Goal: Task Accomplishment & Management: Use online tool/utility

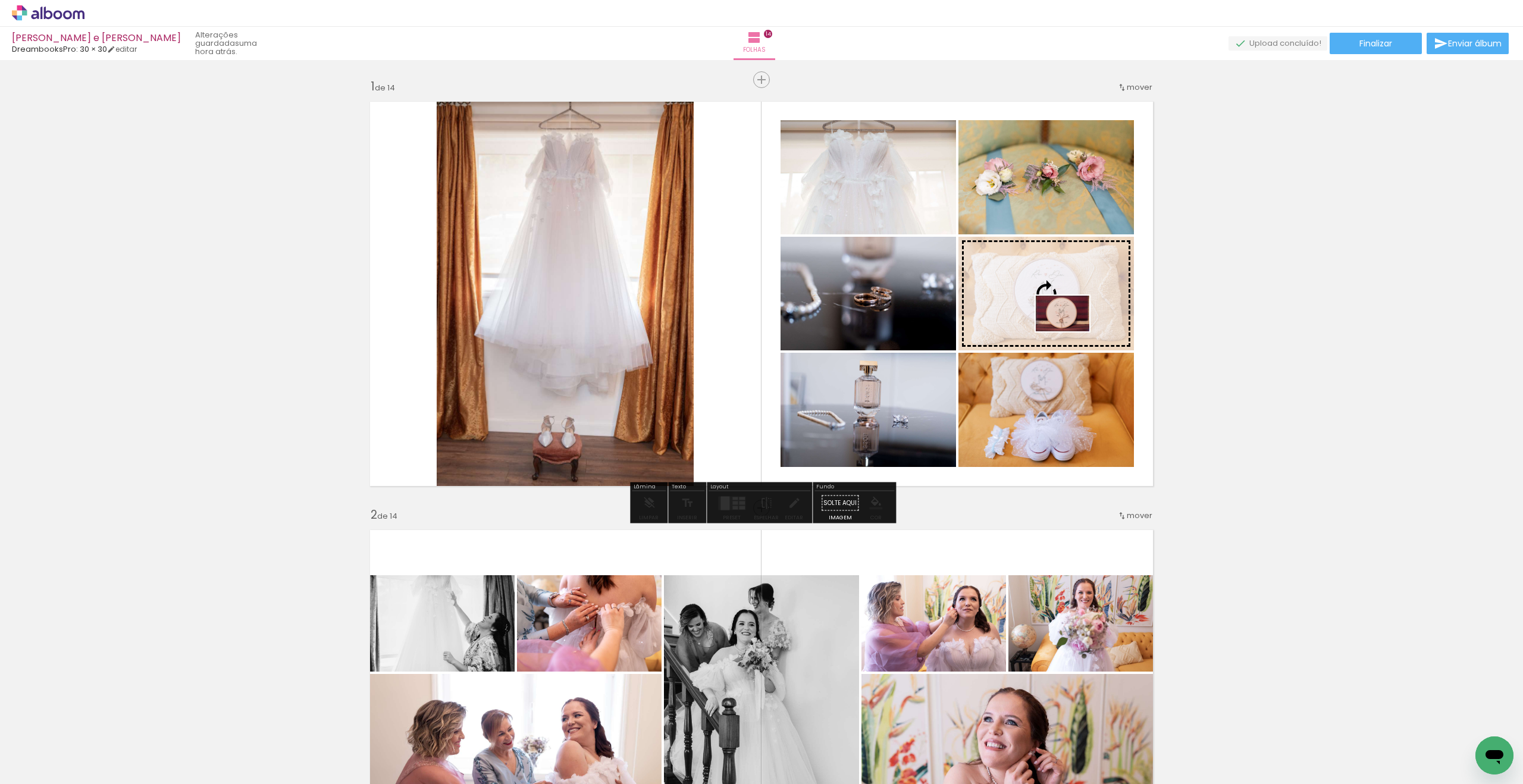
drag, startPoint x: 1042, startPoint y: 756, endPoint x: 1071, endPoint y: 332, distance: 425.0
click at [1071, 332] on quentale-workspace at bounding box center [762, 392] width 1523 height 784
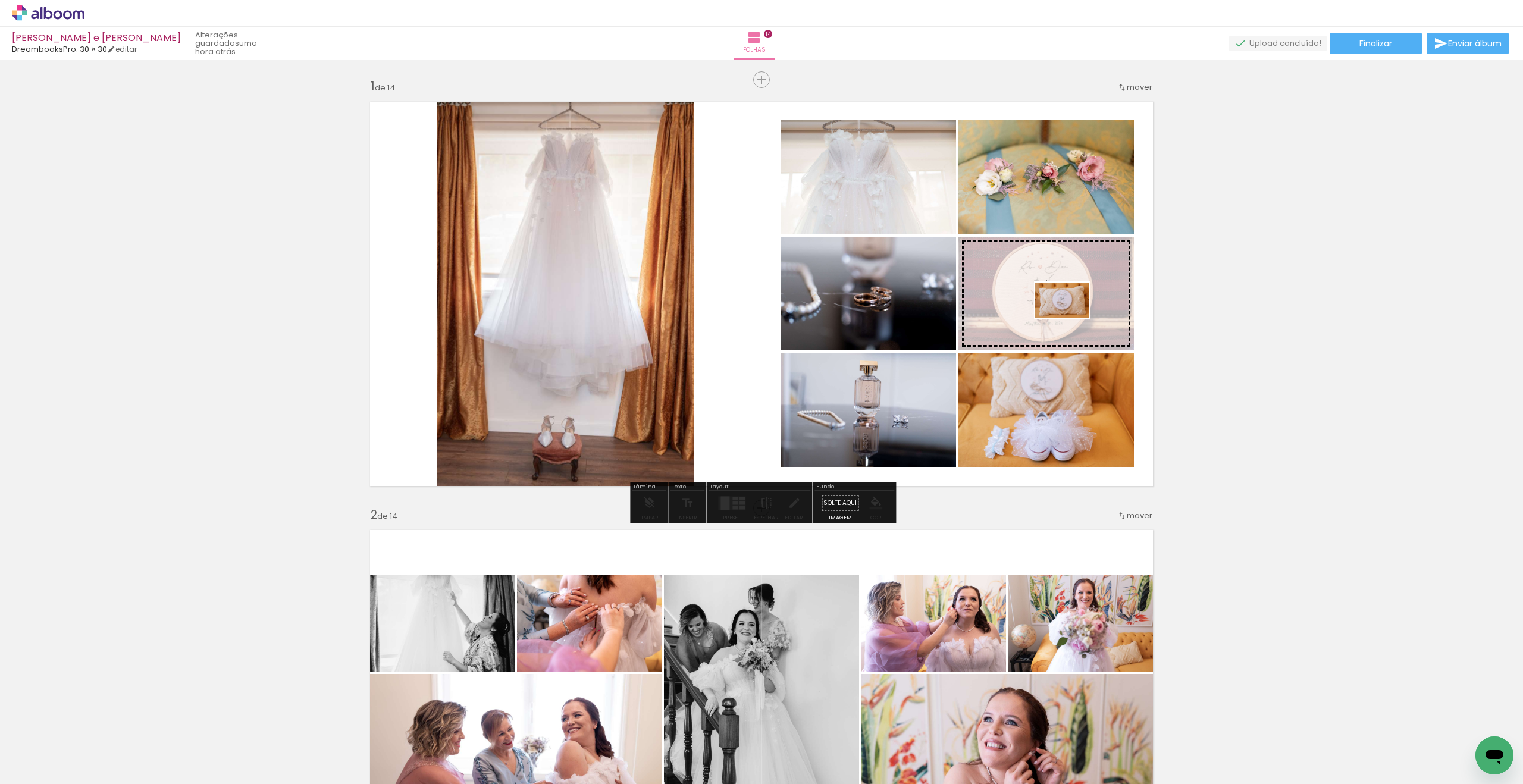
drag, startPoint x: 461, startPoint y: 754, endPoint x: 1071, endPoint y: 318, distance: 749.8
click at [1071, 318] on quentale-workspace at bounding box center [762, 392] width 1523 height 784
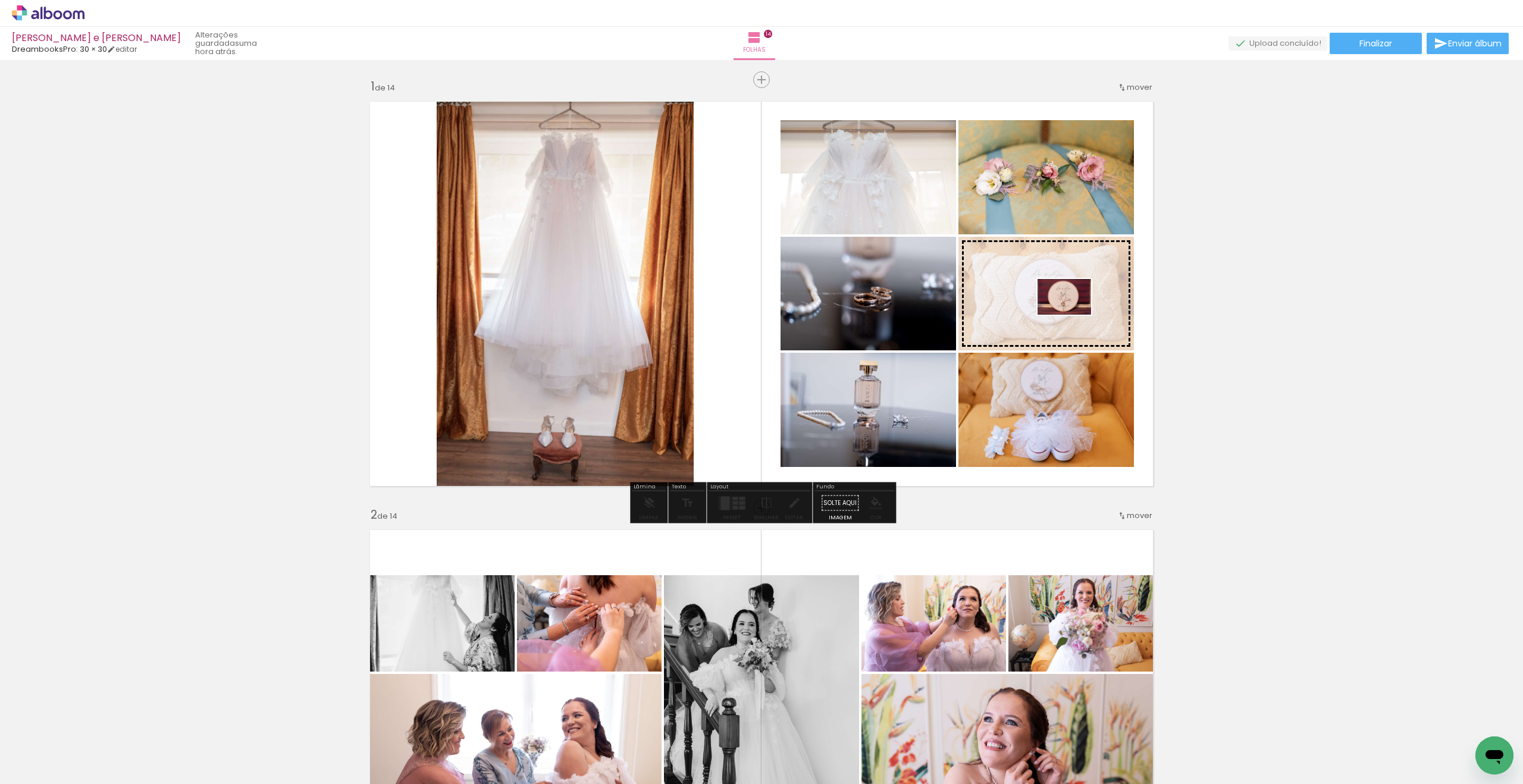
drag, startPoint x: 1058, startPoint y: 753, endPoint x: 1109, endPoint y: 323, distance: 433.0
click at [1073, 314] on quentale-workspace at bounding box center [762, 392] width 1523 height 784
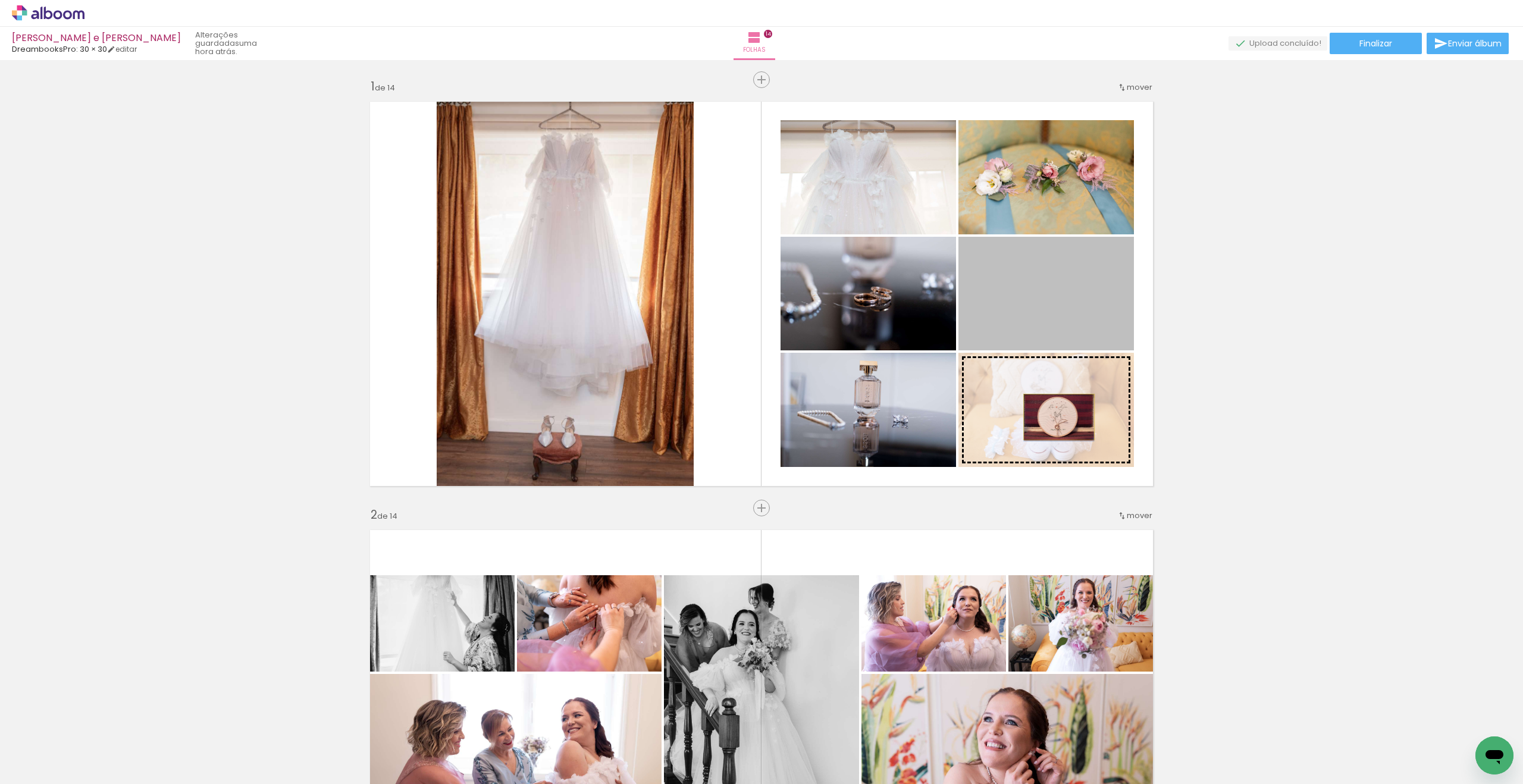
drag, startPoint x: 1049, startPoint y: 290, endPoint x: 1058, endPoint y: 417, distance: 127.3
click at [0, 0] on slot at bounding box center [0, 0] width 0 height 0
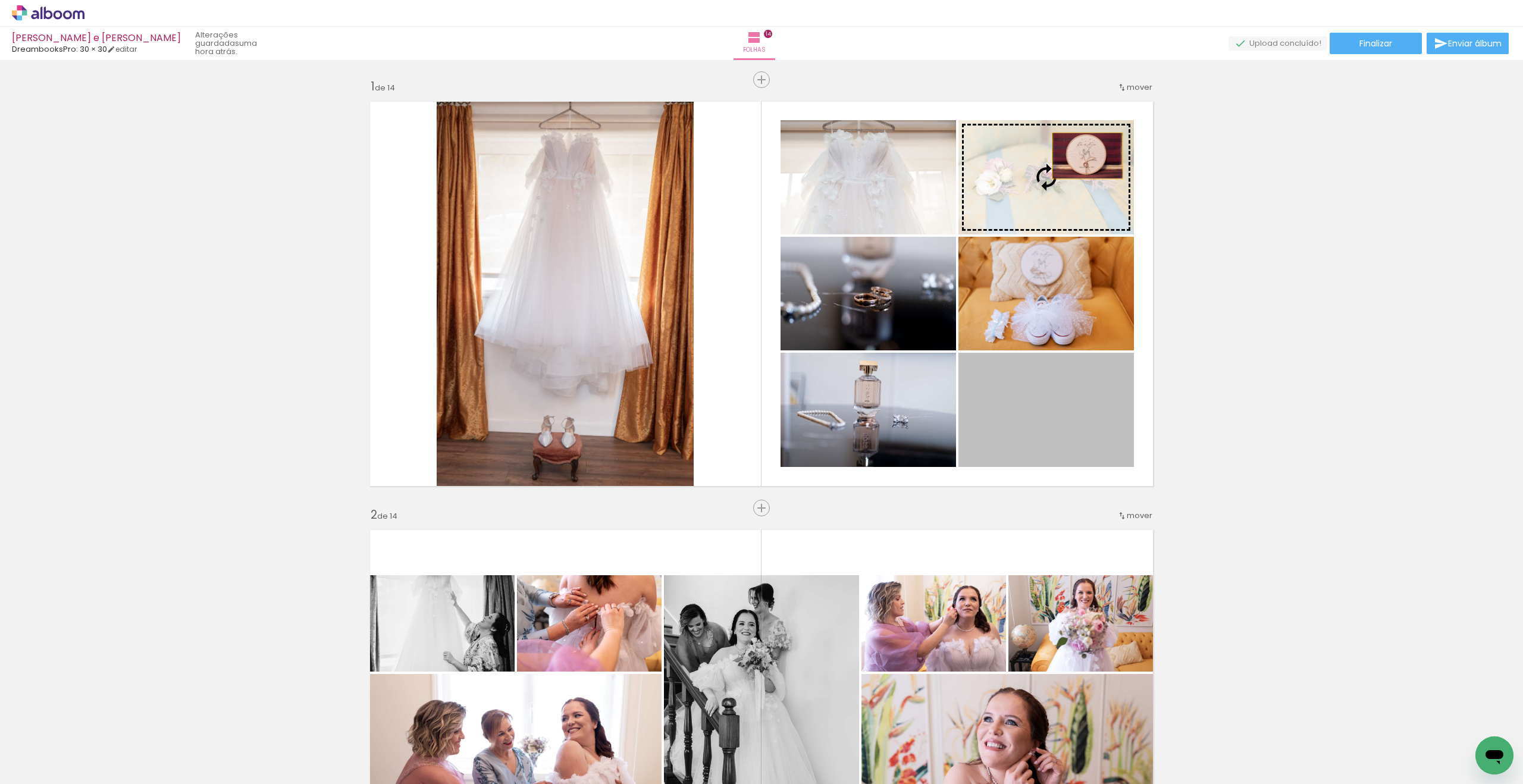
drag, startPoint x: 1097, startPoint y: 403, endPoint x: 1087, endPoint y: 156, distance: 247.2
click at [0, 0] on slot at bounding box center [0, 0] width 0 height 0
